Goal: Transaction & Acquisition: Purchase product/service

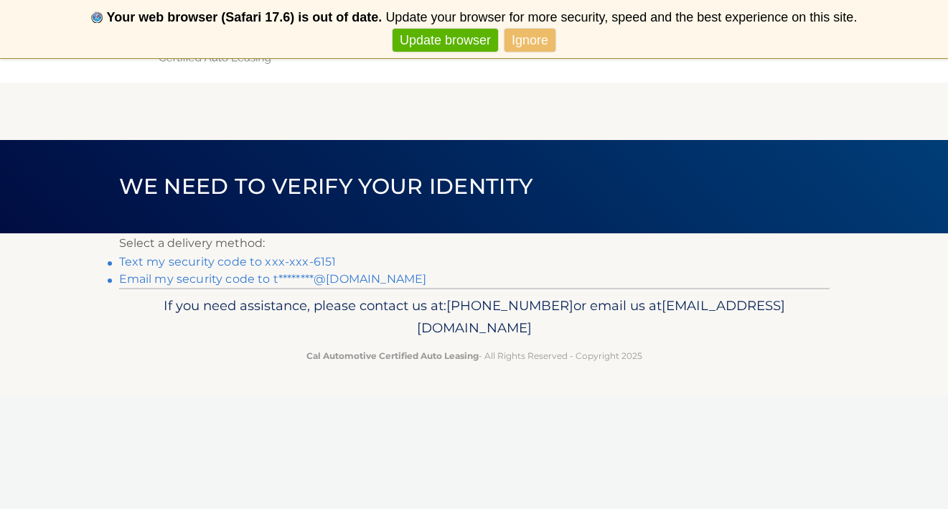
click at [312, 263] on link "Text my security code to xxx-xxx-6151" at bounding box center [227, 262] width 217 height 14
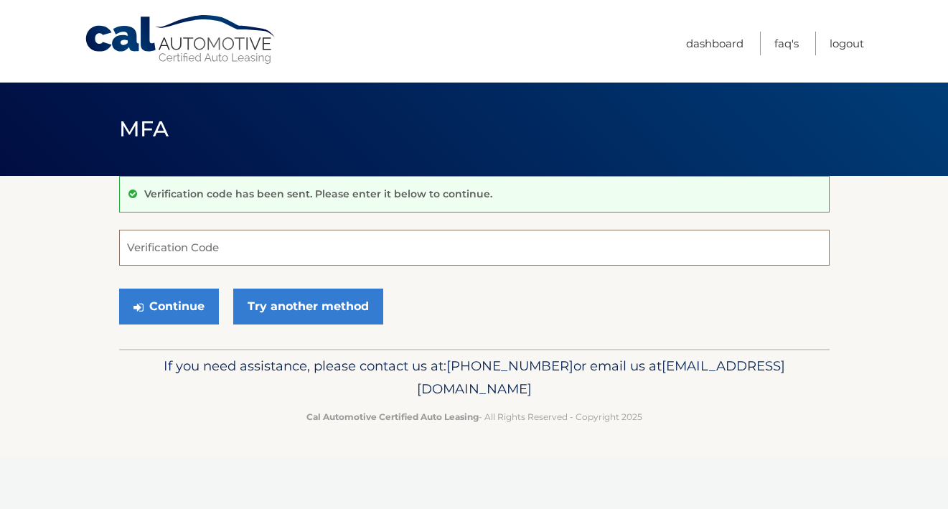
click at [304, 254] on input "Verification Code" at bounding box center [474, 248] width 710 height 36
type input "565701"
click at [177, 301] on button "Continue" at bounding box center [169, 306] width 100 height 36
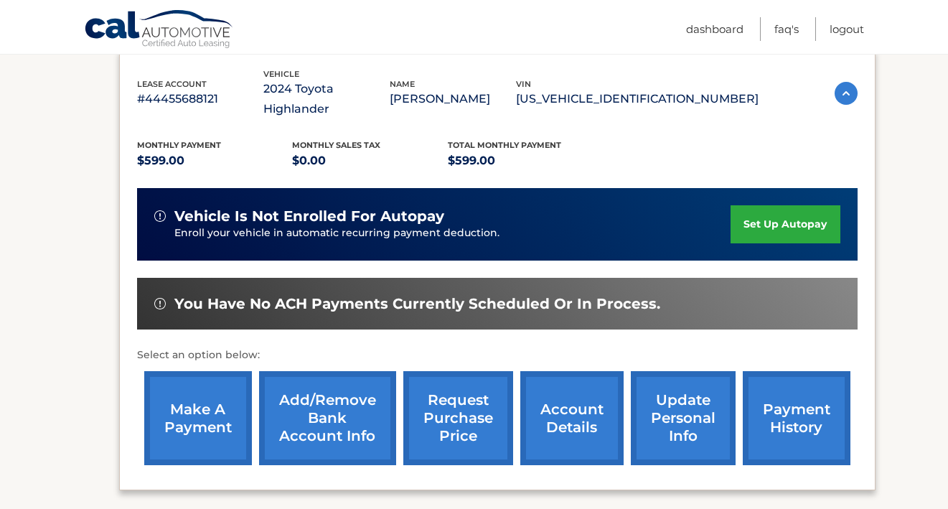
scroll to position [250, 0]
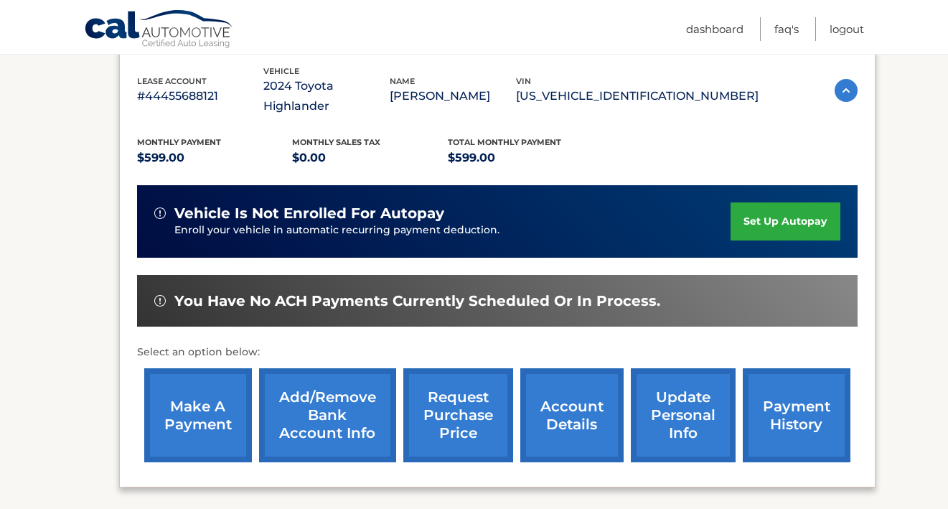
click at [200, 385] on link "make a payment" at bounding box center [198, 415] width 108 height 94
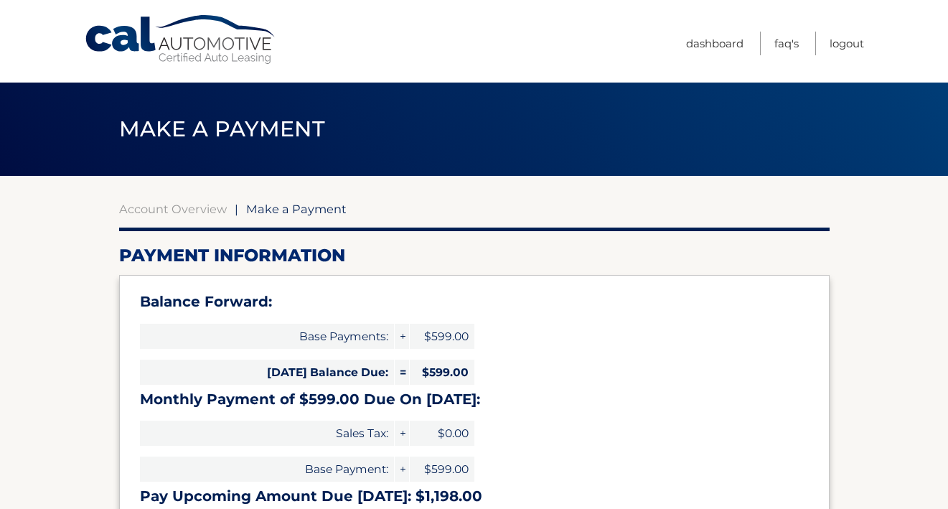
select select "OTVhNWM4ZmMtOTU3Yy00MDFlLTgzYzEtMDYwMzE5ZGQyMDBj"
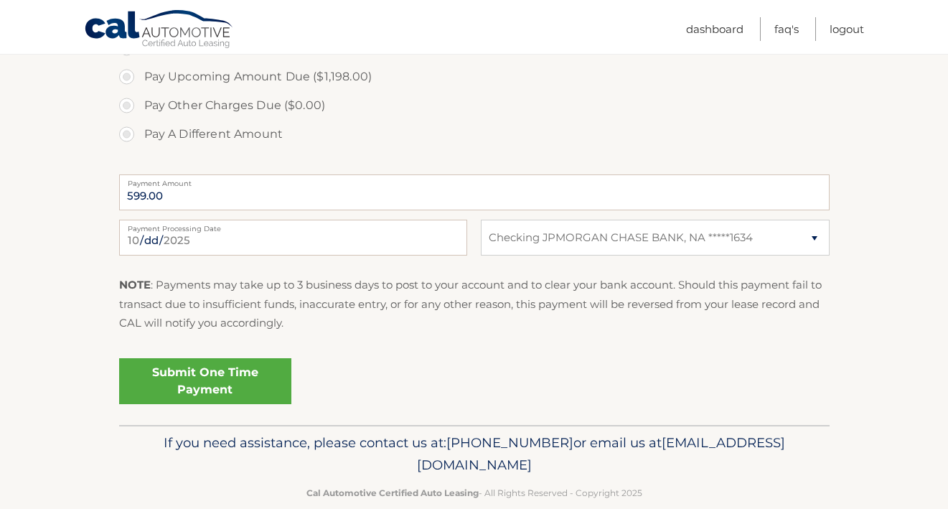
scroll to position [571, 0]
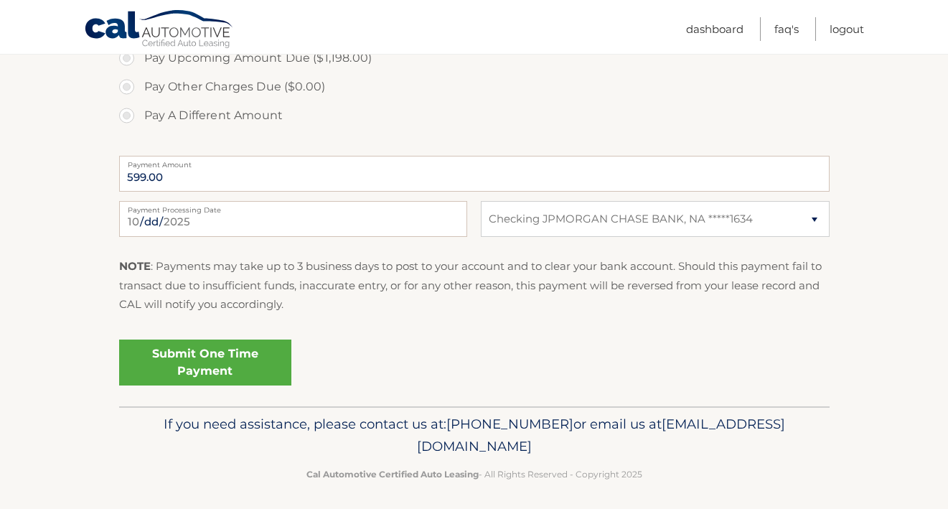
click at [192, 355] on link "Submit One Time Payment" at bounding box center [205, 362] width 172 height 46
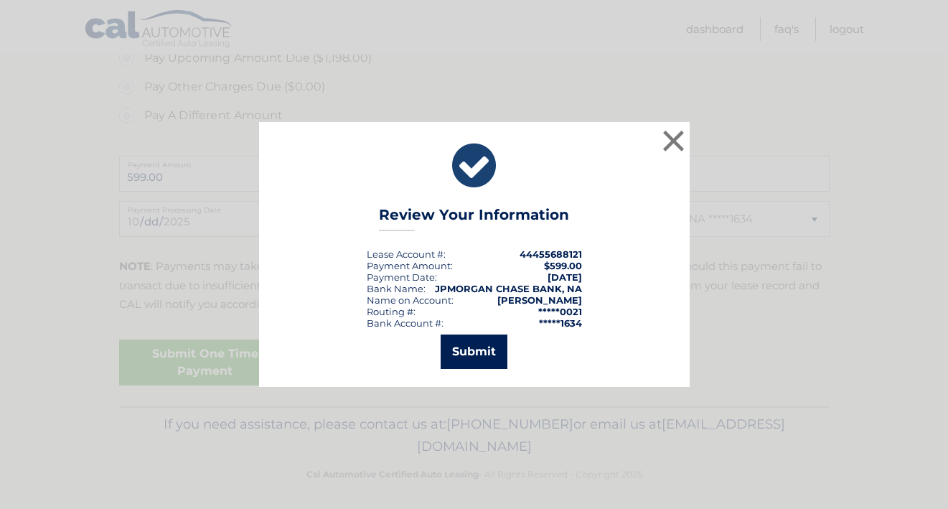
click at [461, 351] on button "Submit" at bounding box center [474, 351] width 67 height 34
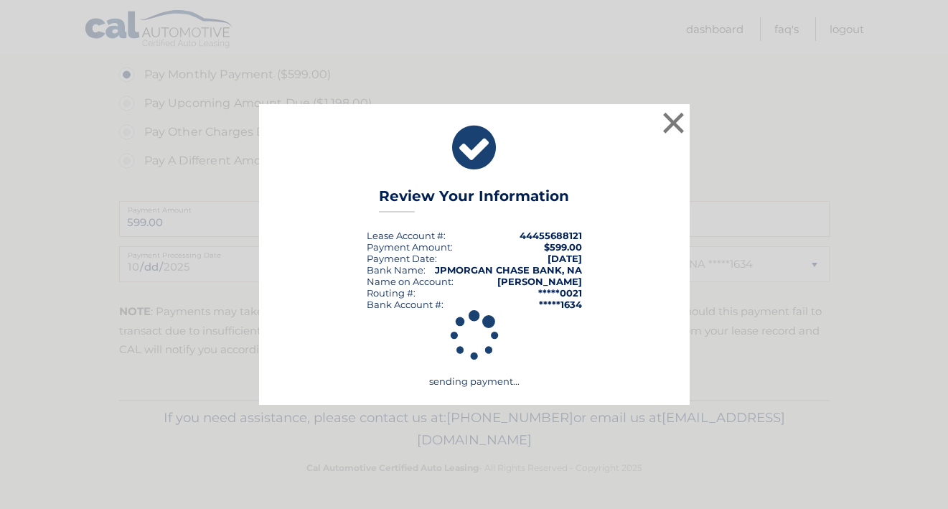
scroll to position [522, 0]
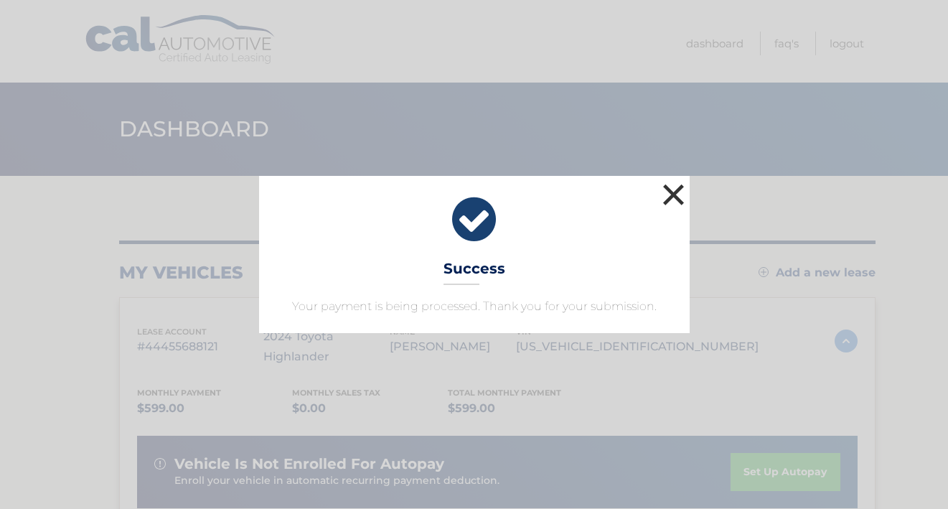
click at [675, 192] on button "×" at bounding box center [673, 194] width 29 height 29
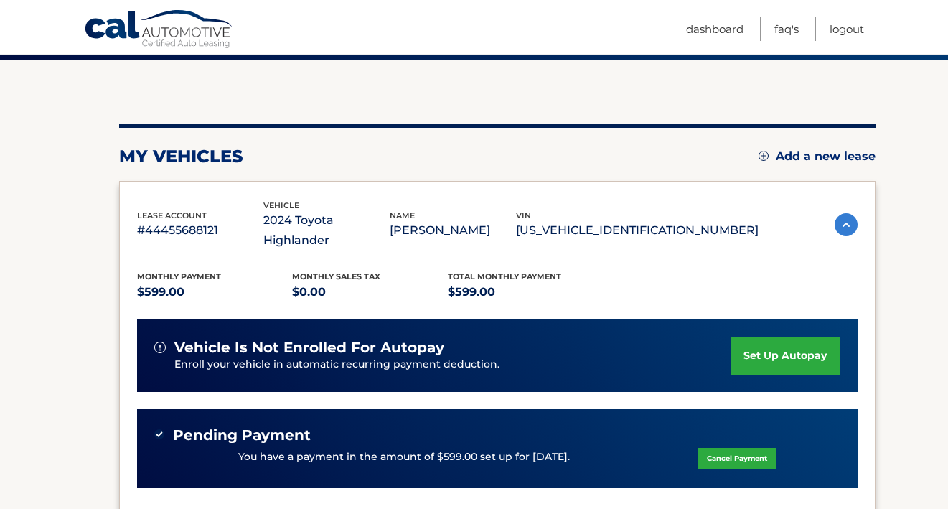
scroll to position [119, 0]
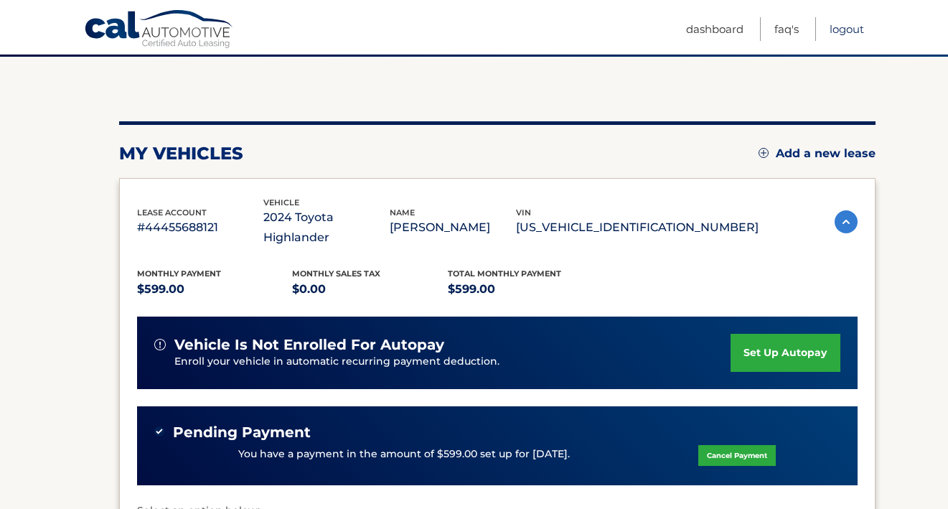
click at [849, 29] on link "Logout" at bounding box center [847, 29] width 34 height 24
